Goal: Transaction & Acquisition: Purchase product/service

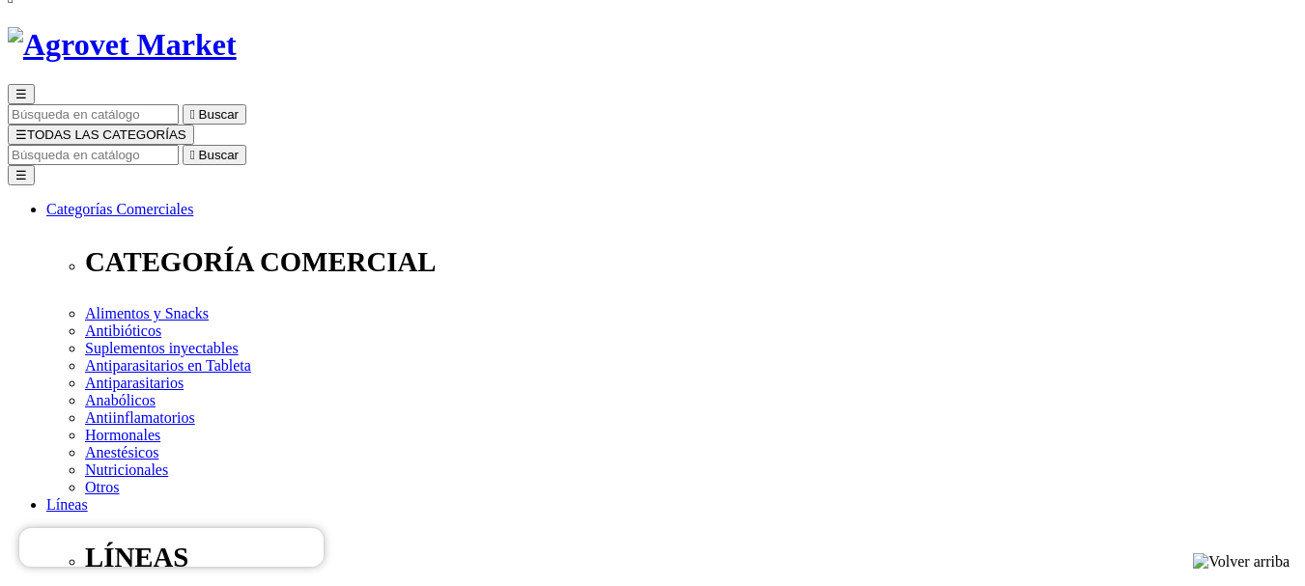
scroll to position [97, 0]
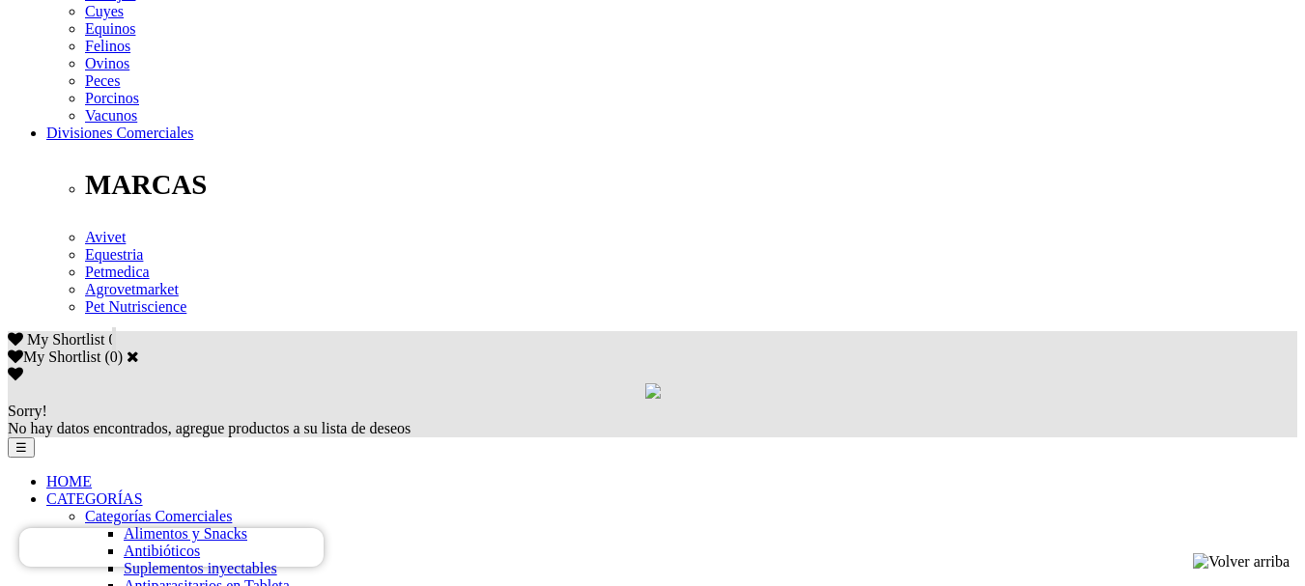
scroll to position [1256, 0]
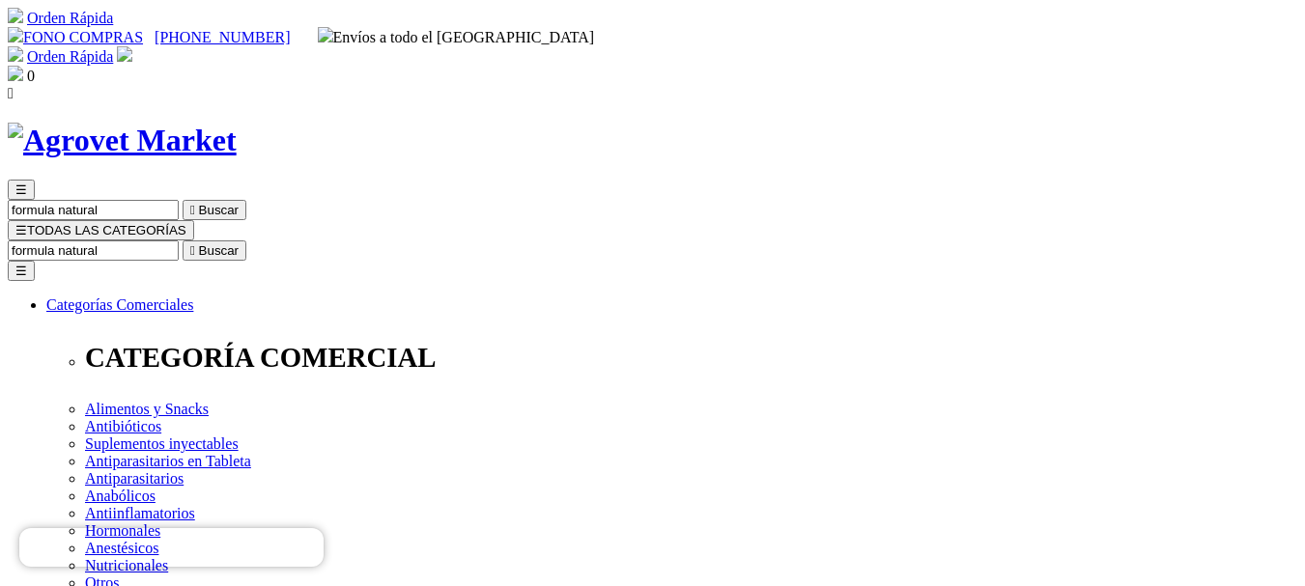
scroll to position [97, 0]
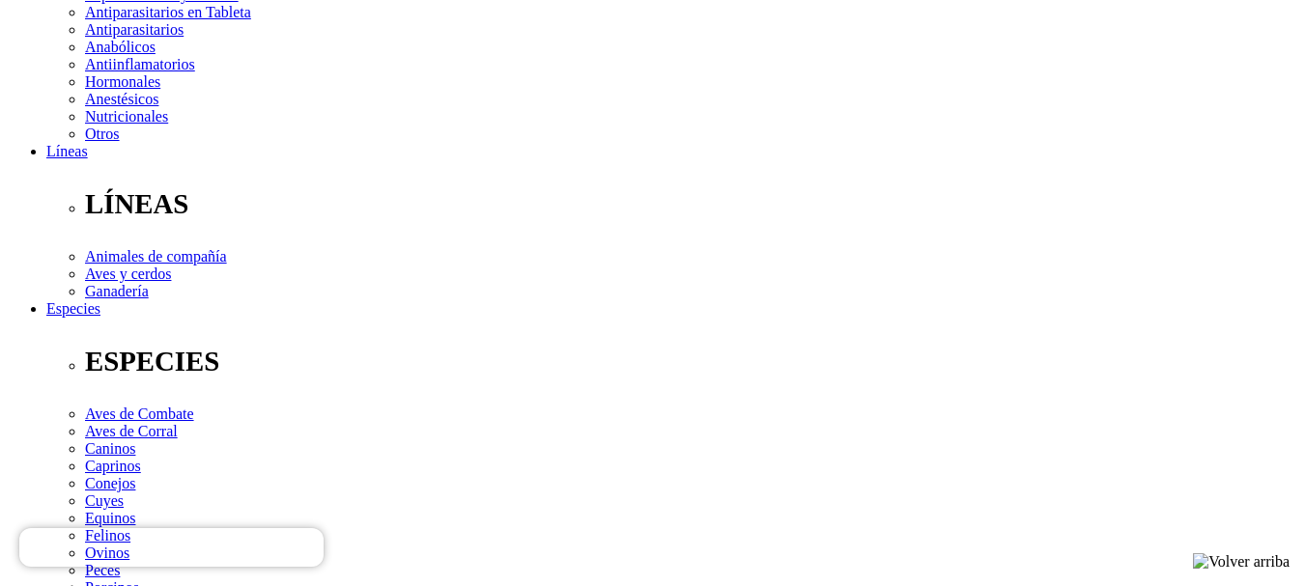
scroll to position [483, 0]
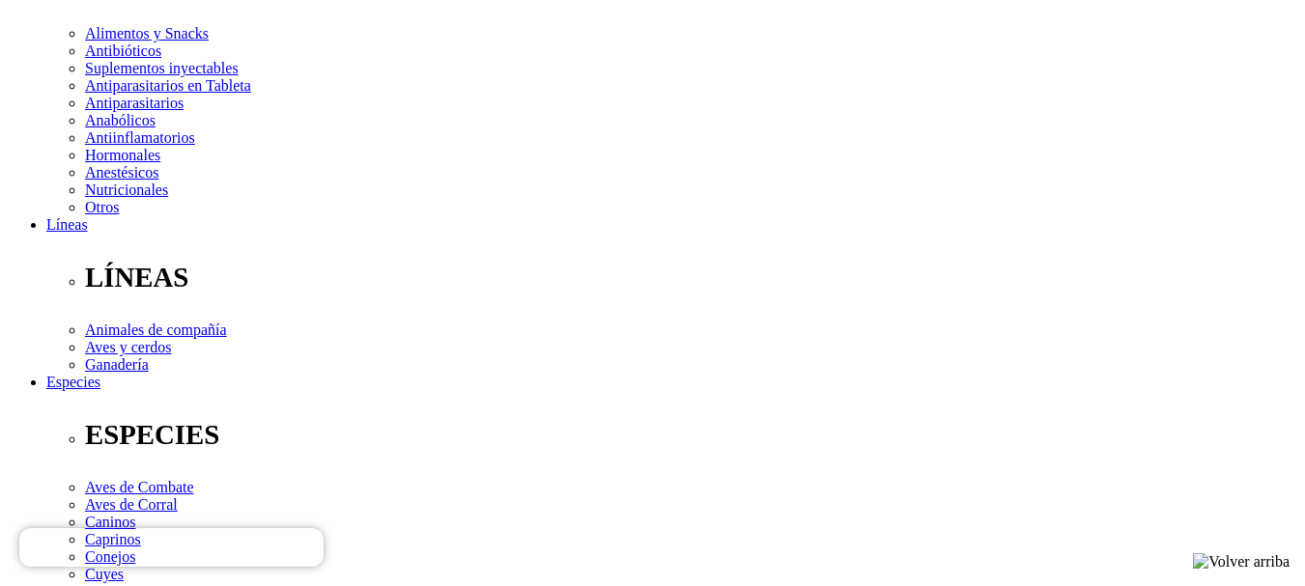
scroll to position [386, 0]
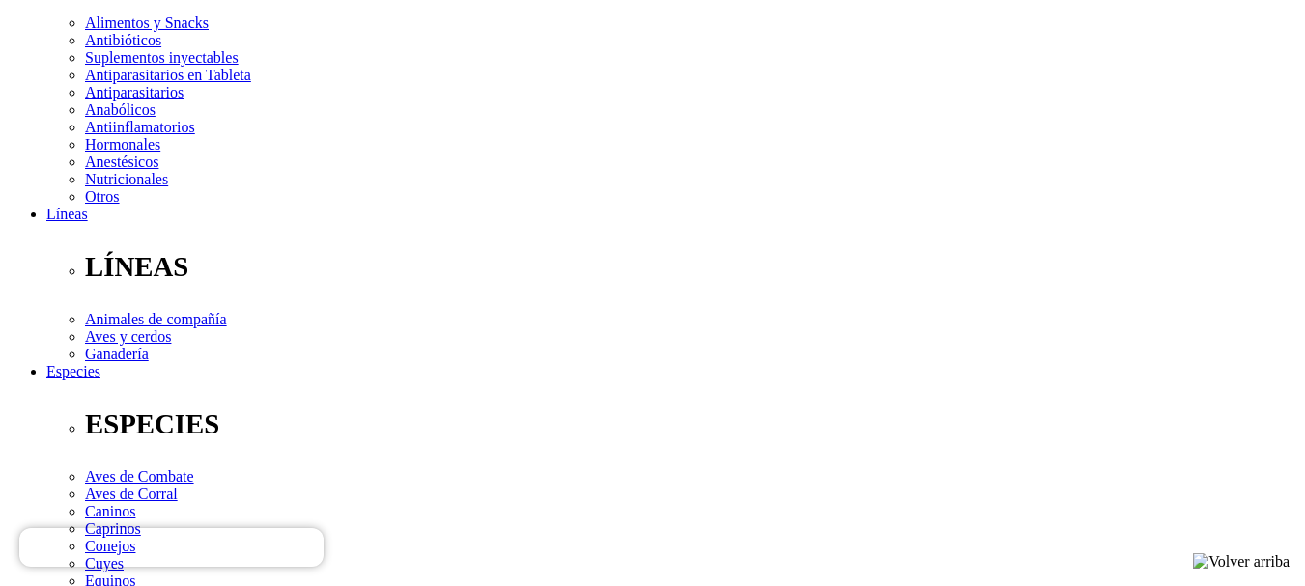
select select "404"
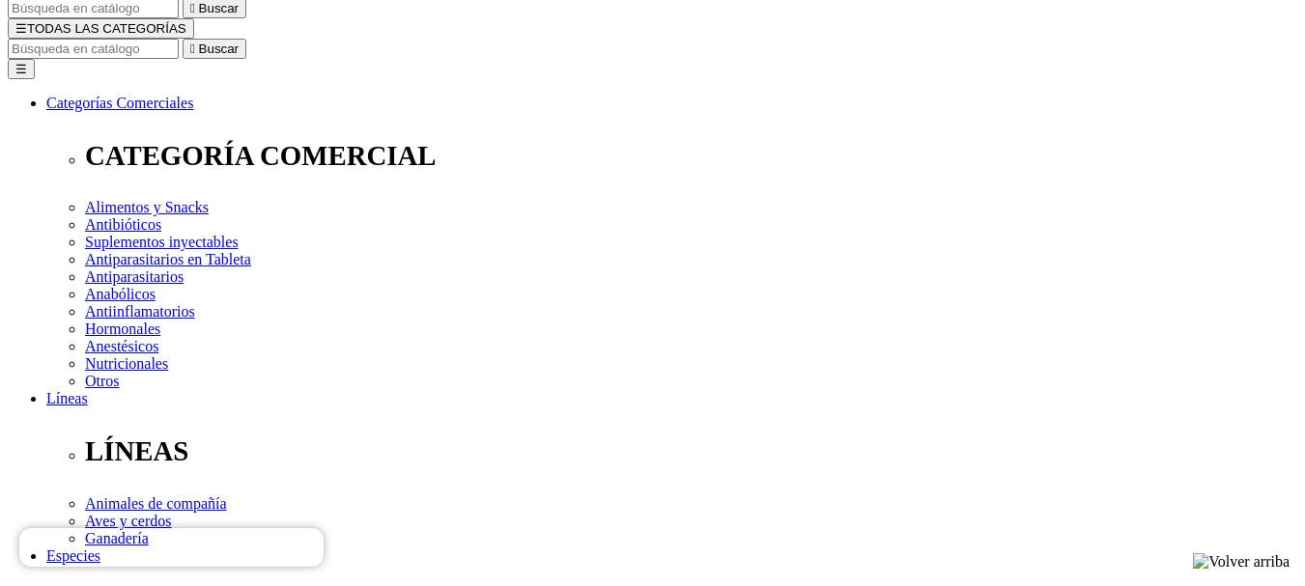
select select "404"
